Goal: Information Seeking & Learning: Learn about a topic

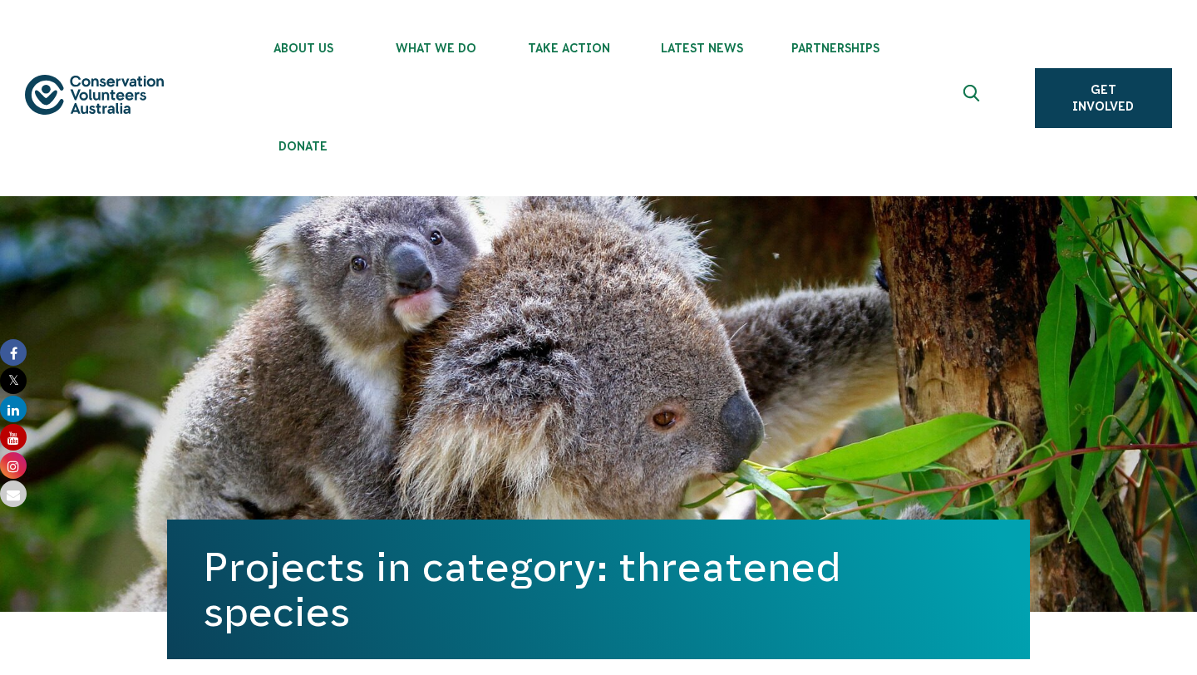
drag, startPoint x: 0, startPoint y: 0, endPoint x: 574, endPoint y: 475, distance: 745.0
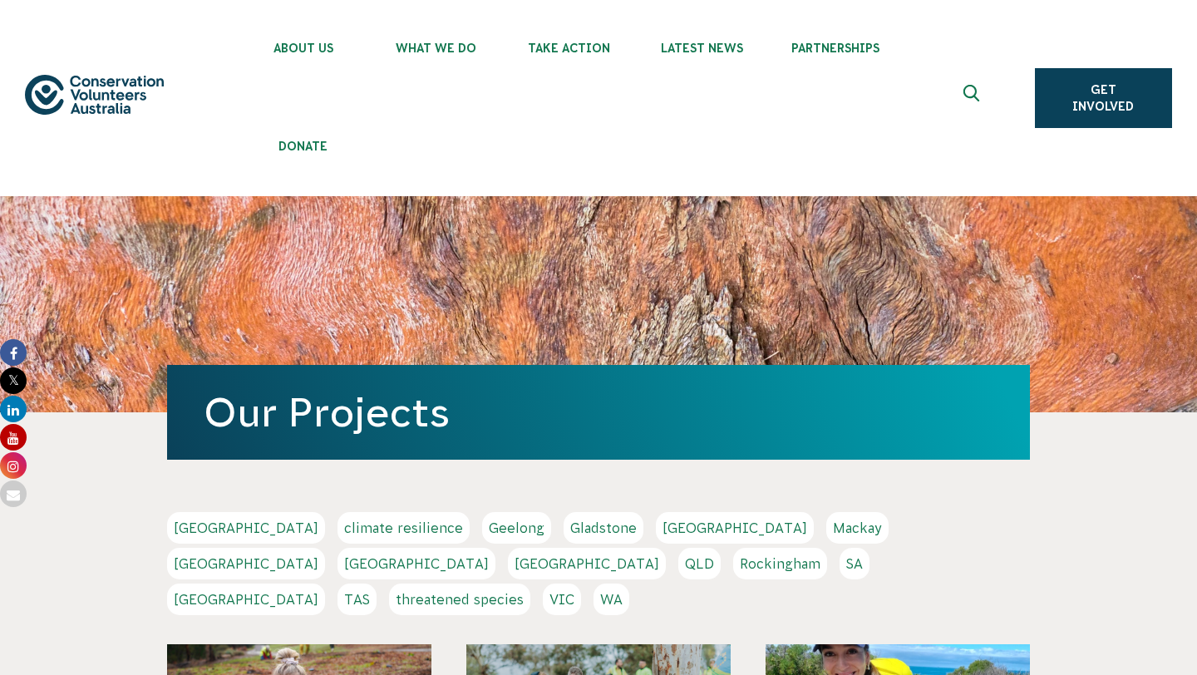
click at [581, 584] on link "VIC" at bounding box center [562, 600] width 38 height 32
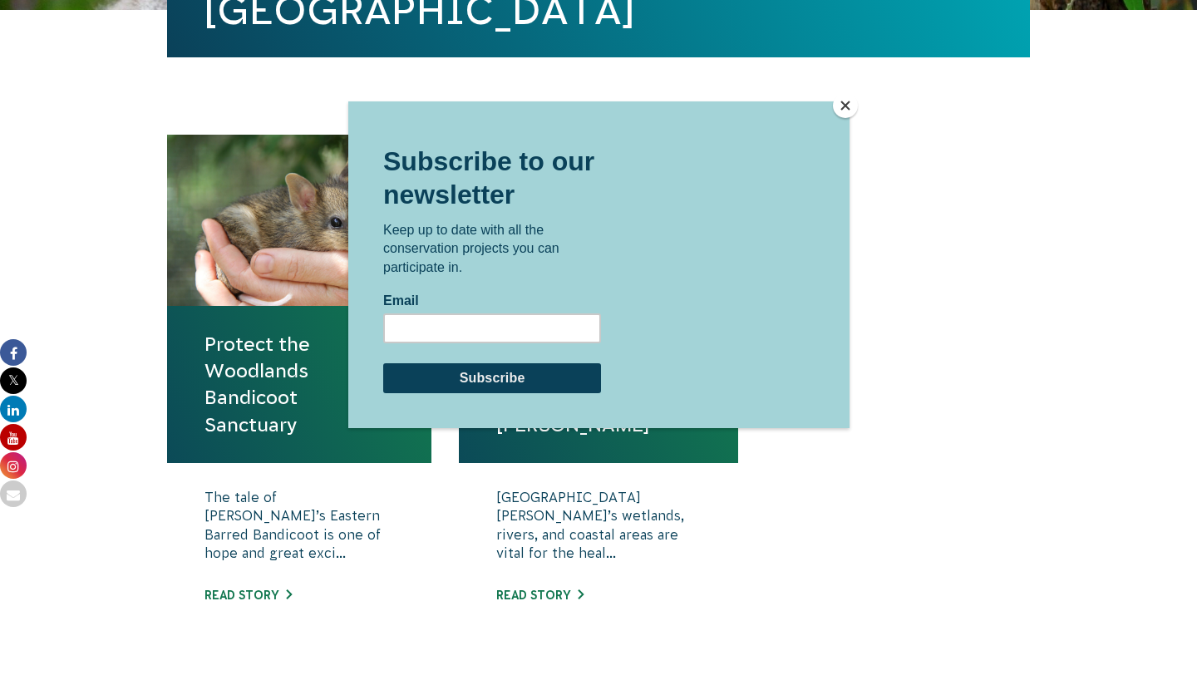
scroll to position [623, 0]
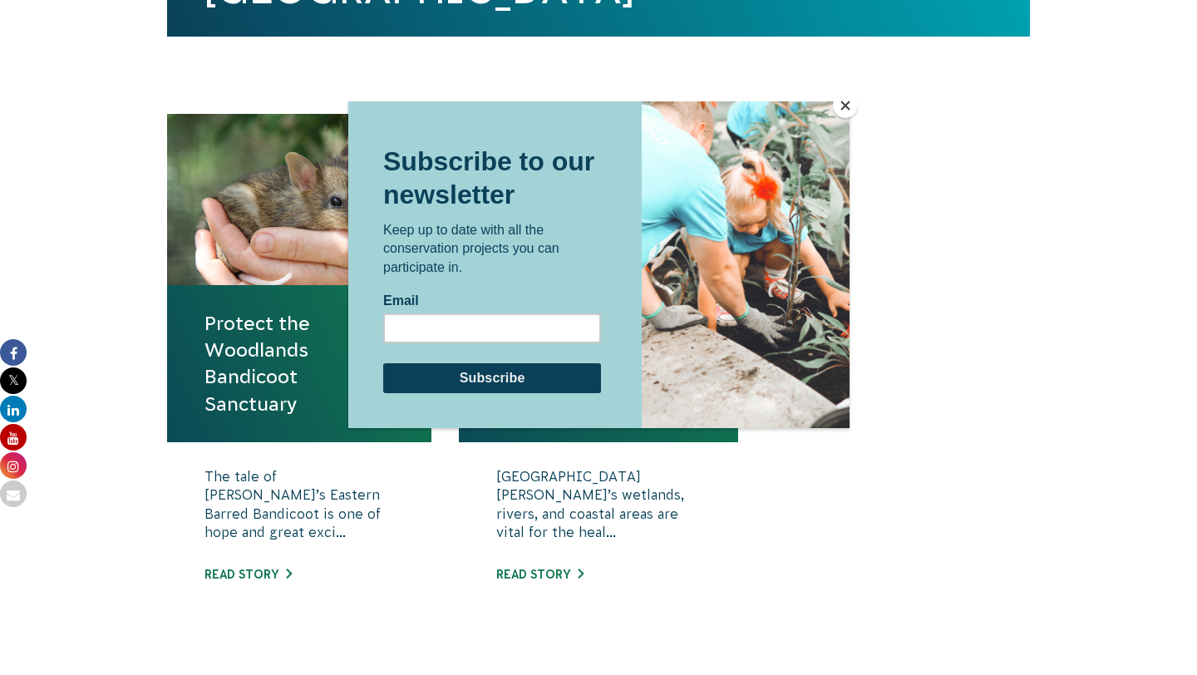
click at [853, 105] on button "Close" at bounding box center [845, 105] width 25 height 25
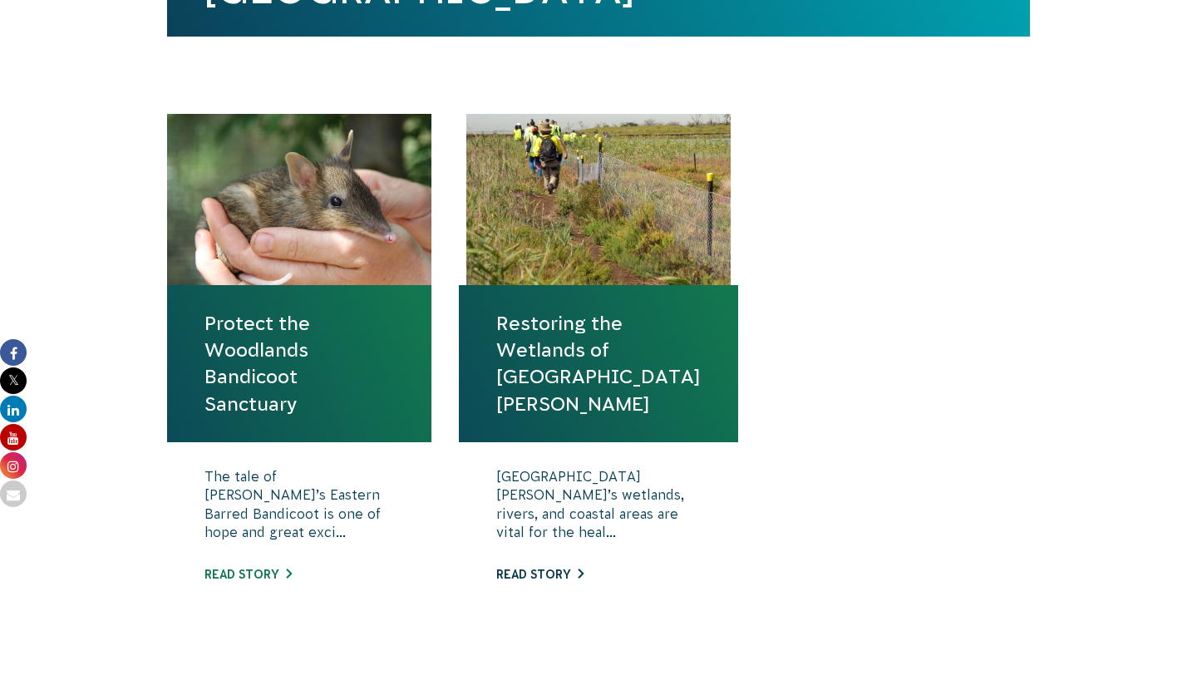
click at [548, 577] on link "Read story" at bounding box center [539, 574] width 87 height 13
click at [243, 571] on link "Read story" at bounding box center [247, 574] width 87 height 13
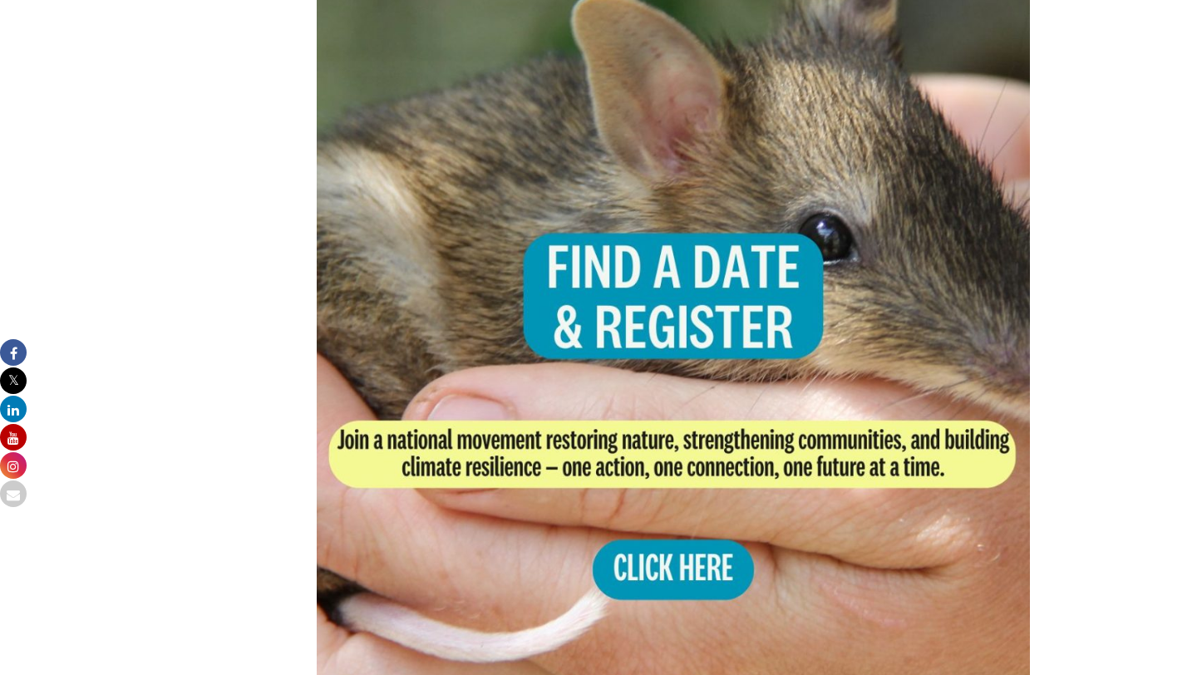
scroll to position [3340, 0]
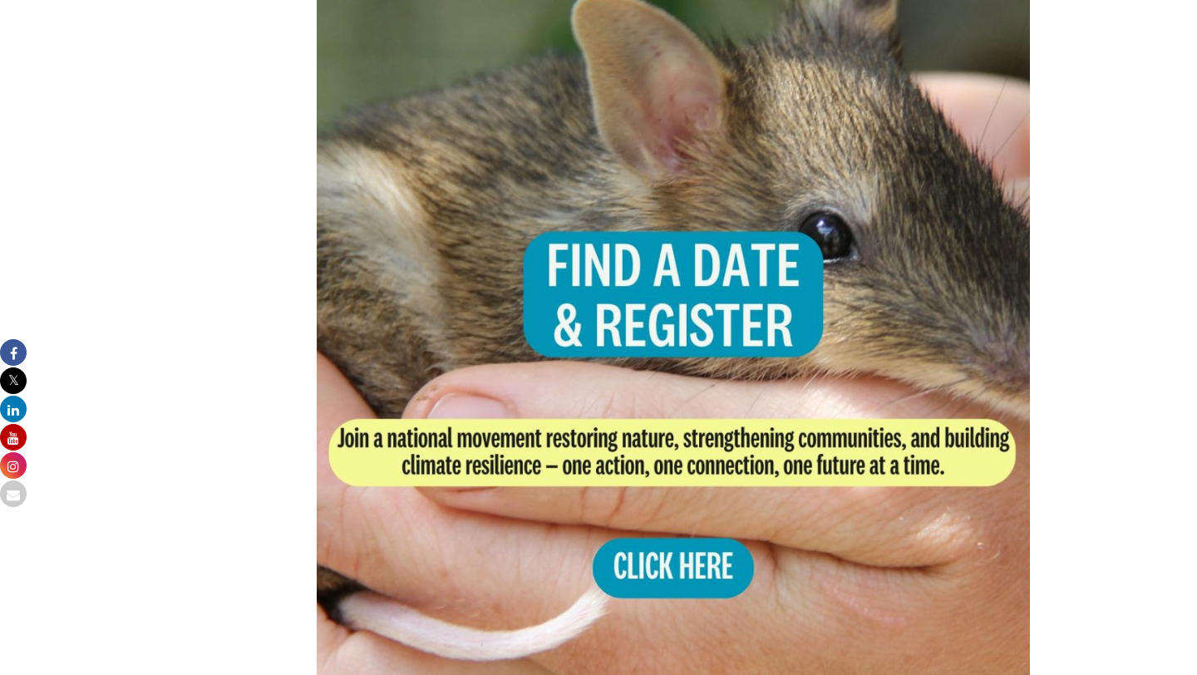
click at [613, 558] on img at bounding box center [673, 338] width 713 height 713
